Goal: Task Accomplishment & Management: Use online tool/utility

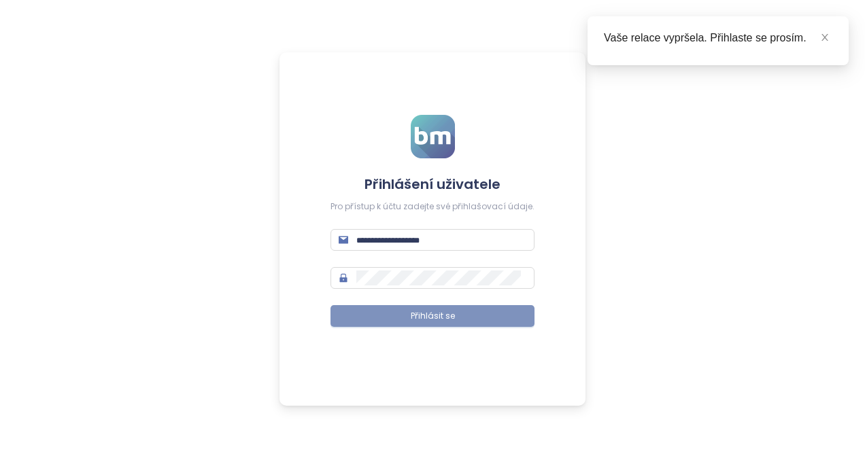
type input "**********"
click at [441, 321] on span "Přihlásit se" at bounding box center [433, 316] width 44 height 13
